Goal: Check status: Check status

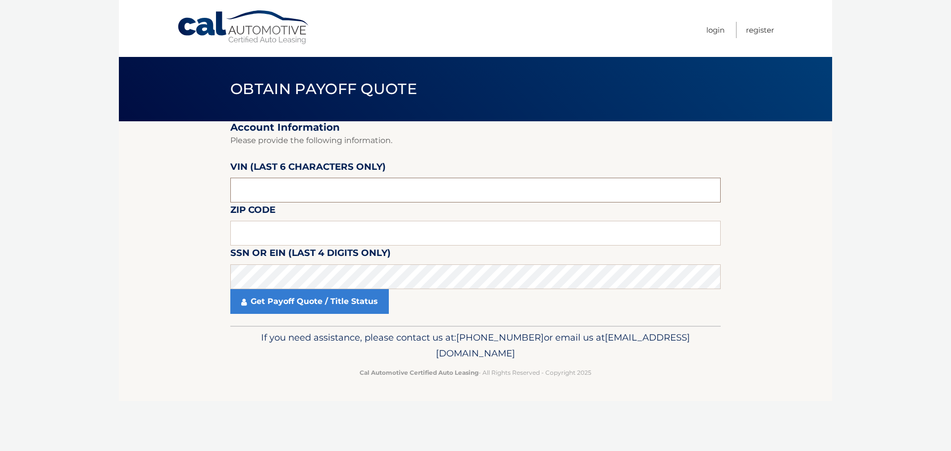
click at [315, 186] on input "text" at bounding box center [475, 190] width 490 height 25
click at [236, 191] on input "text" at bounding box center [475, 190] width 490 height 25
type input "497969"
click at [265, 227] on input "text" at bounding box center [475, 233] width 490 height 25
type input "11501"
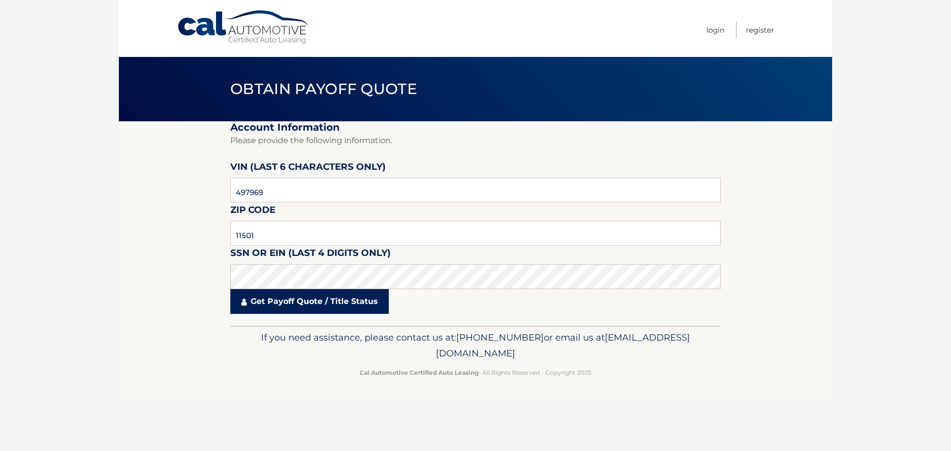
click at [299, 302] on link "Get Payoff Quote / Title Status" at bounding box center [309, 301] width 159 height 25
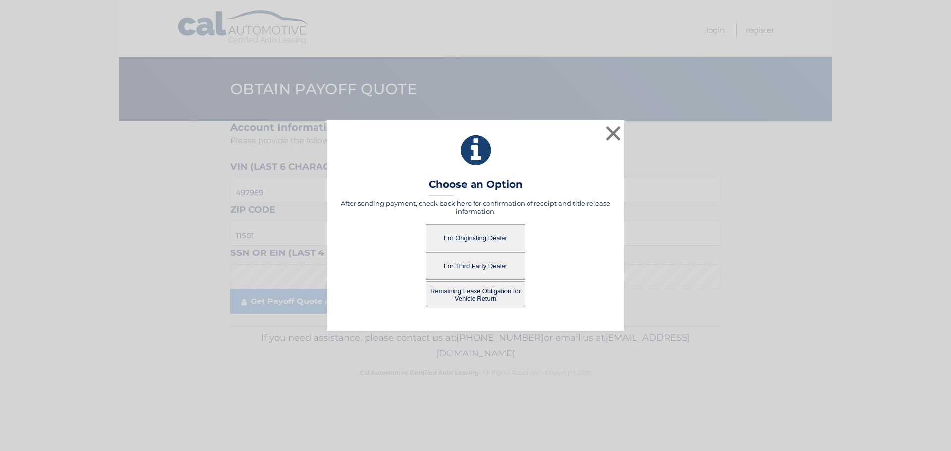
click at [492, 234] on button "For Originating Dealer" at bounding box center [475, 237] width 99 height 27
click at [492, 236] on button "For Originating Dealer" at bounding box center [475, 237] width 99 height 27
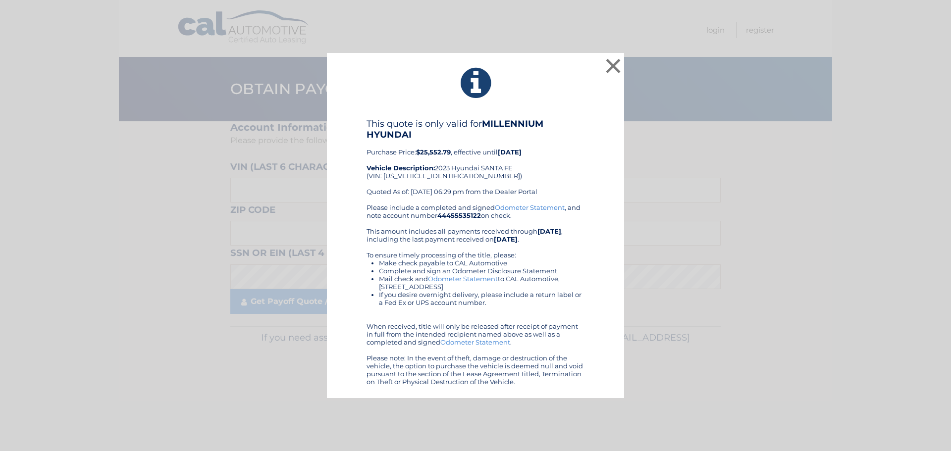
click at [475, 240] on div "Please include a completed and signed Odometer Statement , and note account num…" at bounding box center [476, 295] width 218 height 182
click at [566, 166] on div "This quote is only valid for MILLENNIUM HYUNDAI Purchase Price: $25,552.79 , ef…" at bounding box center [476, 160] width 218 height 85
click at [613, 67] on button "×" at bounding box center [613, 66] width 20 height 20
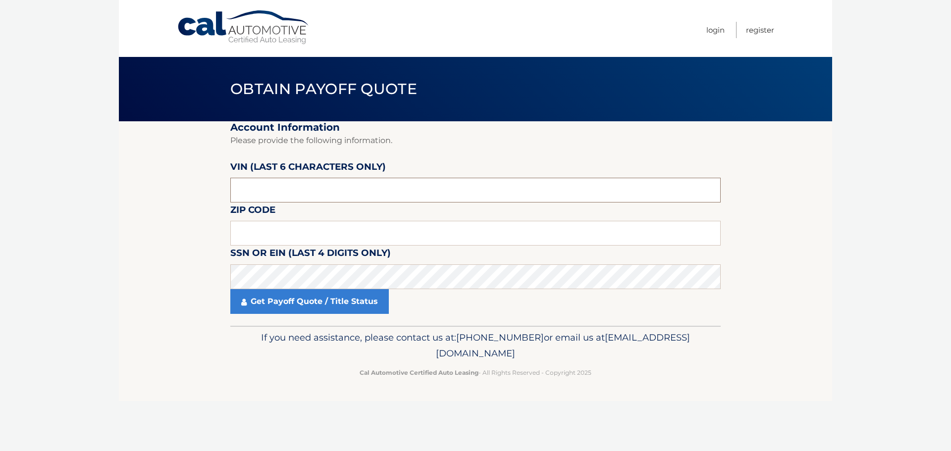
click at [292, 185] on input "text" at bounding box center [475, 190] width 490 height 25
click at [293, 240] on input "text" at bounding box center [475, 233] width 490 height 25
type input "11501"
click at [405, 183] on input "text" at bounding box center [475, 190] width 490 height 25
click at [316, 191] on input "text" at bounding box center [475, 190] width 490 height 25
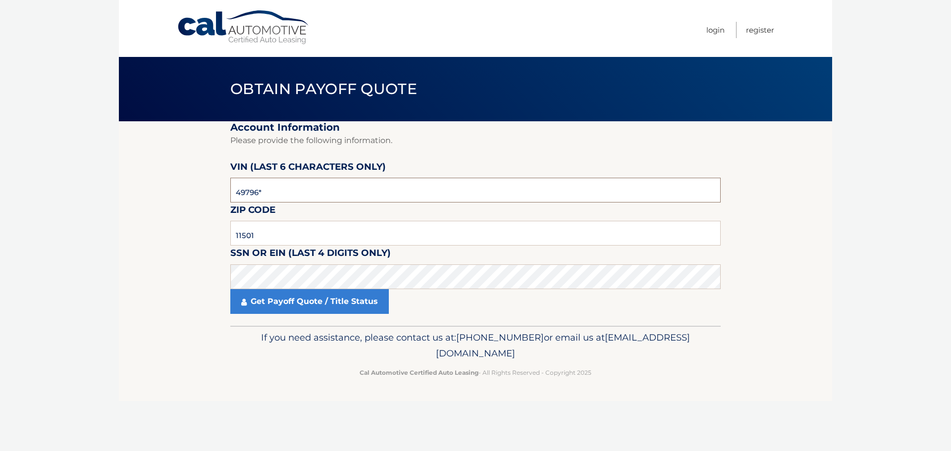
type input "497969"
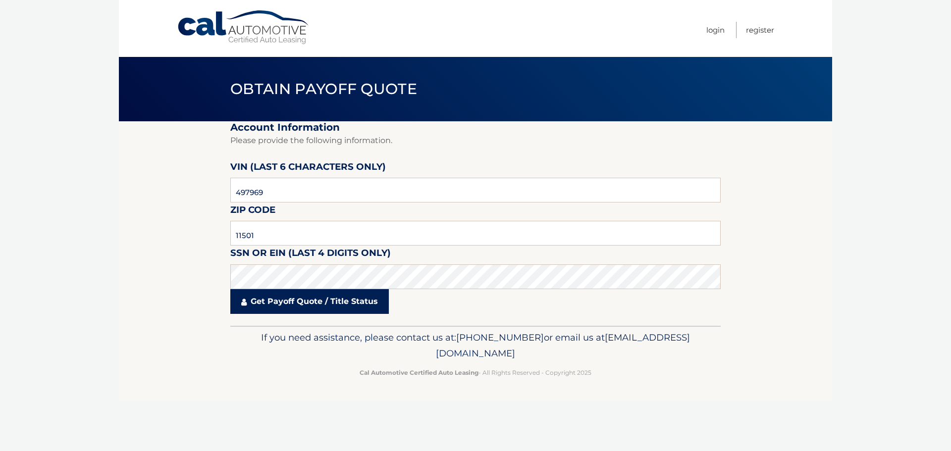
click at [319, 299] on link "Get Payoff Quote / Title Status" at bounding box center [309, 301] width 159 height 25
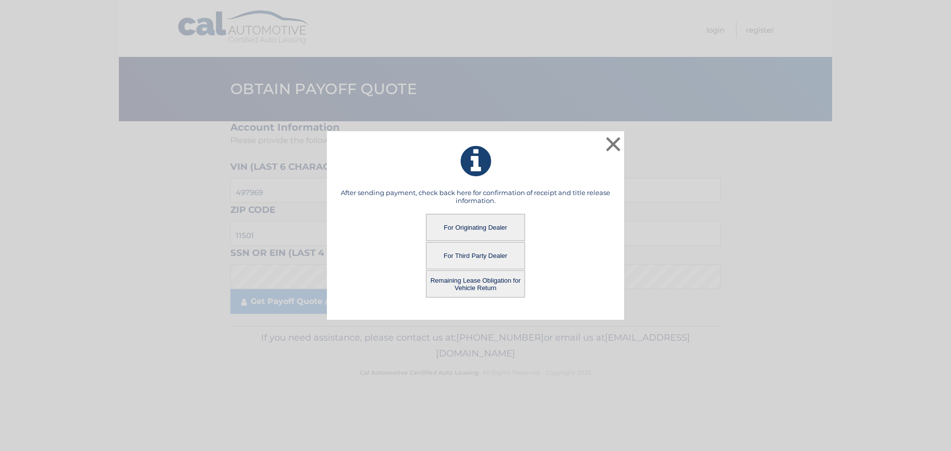
click at [472, 282] on button "Remaining Lease Obligation for Vehicle Return" at bounding box center [475, 284] width 99 height 27
click at [489, 287] on button "Remaining Lease Obligation for Vehicle Return" at bounding box center [475, 284] width 99 height 27
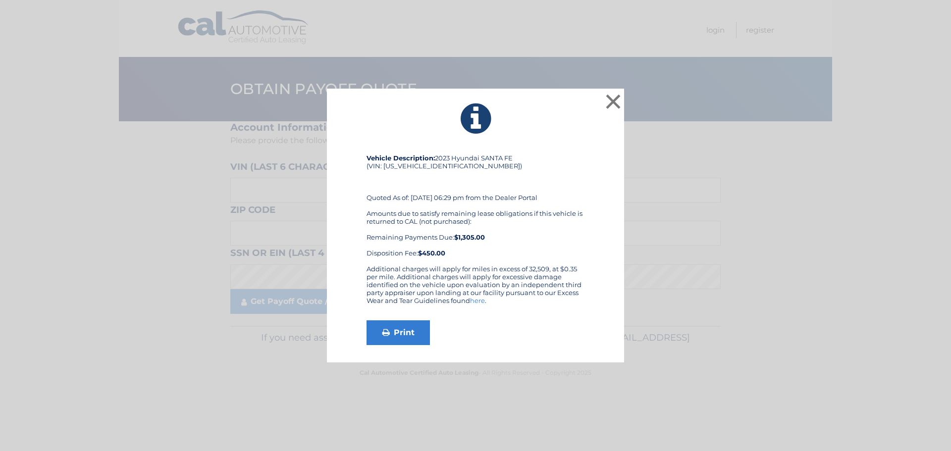
click at [517, 248] on div "Amounts due to satisfy remaining lease obligations if this vehicle is returned …" at bounding box center [476, 234] width 218 height 48
click at [616, 105] on button "×" at bounding box center [613, 102] width 20 height 20
